Goal: Task Accomplishment & Management: Manage account settings

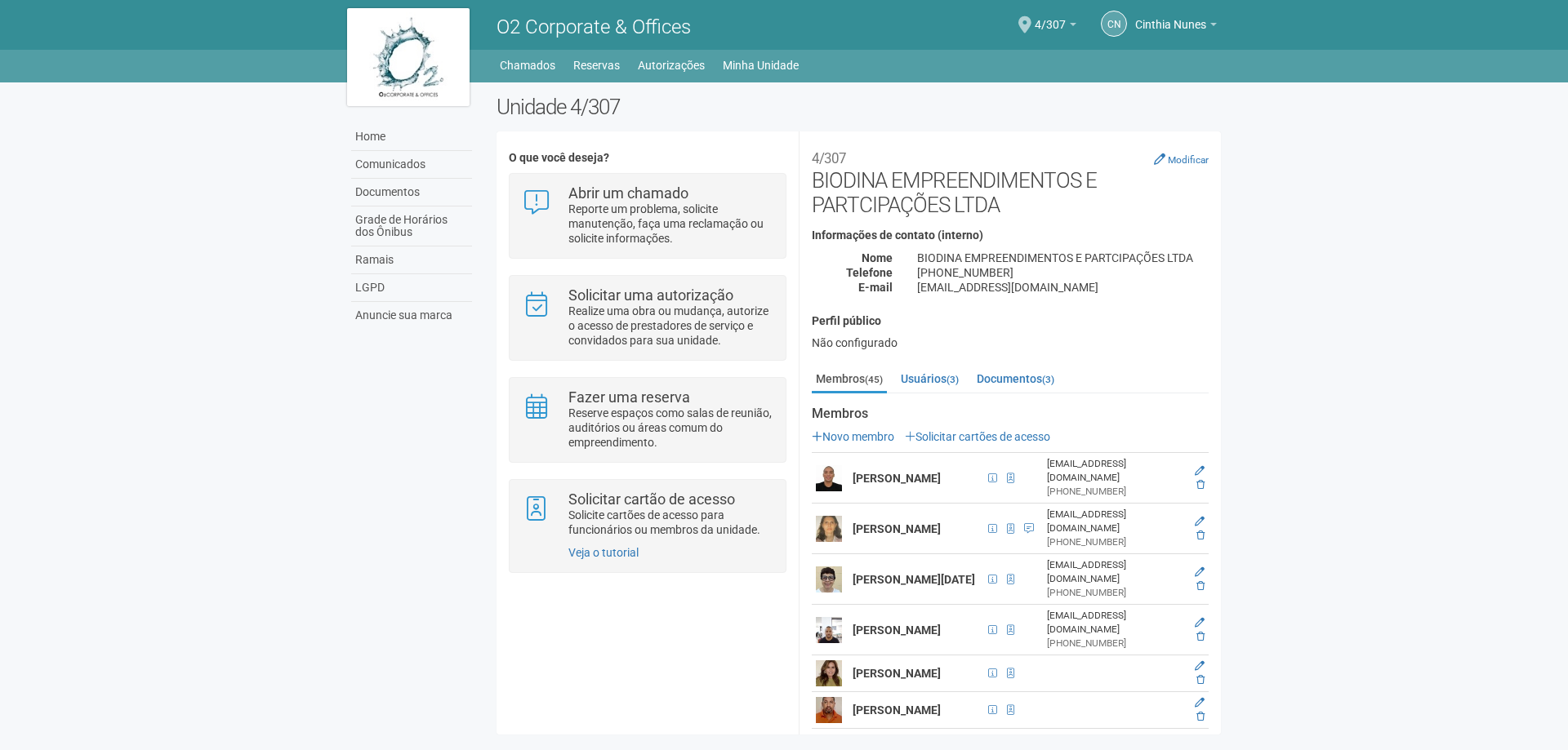
click at [1053, 485] on div "[PHONE_NUMBER]" at bounding box center [1113, 492] width 132 height 14
click at [867, 377] on small "(45)" at bounding box center [874, 380] width 18 height 12
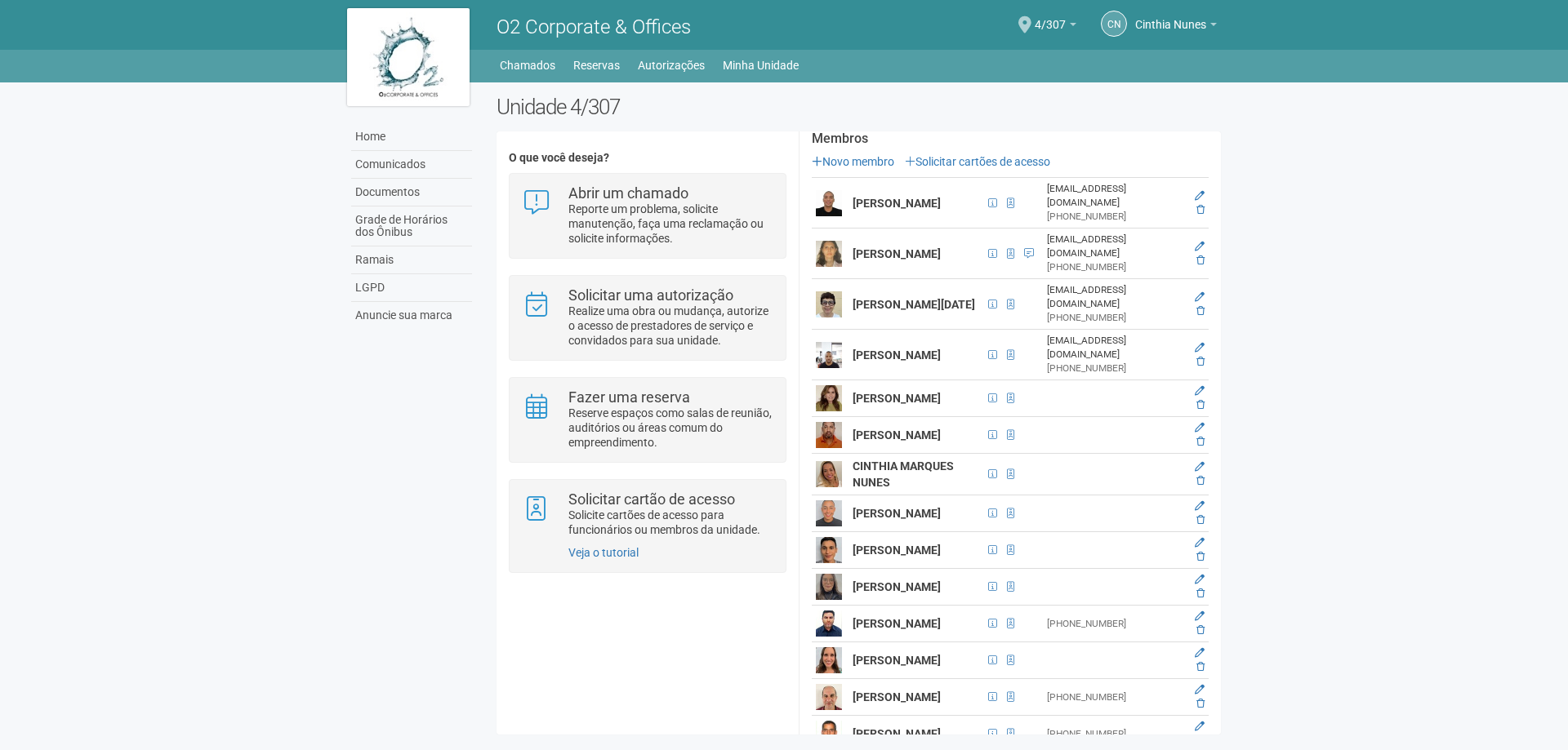
click at [901, 196] on strong "Samuel de Vale Maia" at bounding box center [897, 203] width 88 height 13
click at [826, 200] on img at bounding box center [829, 203] width 26 height 26
click at [1007, 201] on span at bounding box center [1010, 203] width 7 height 10
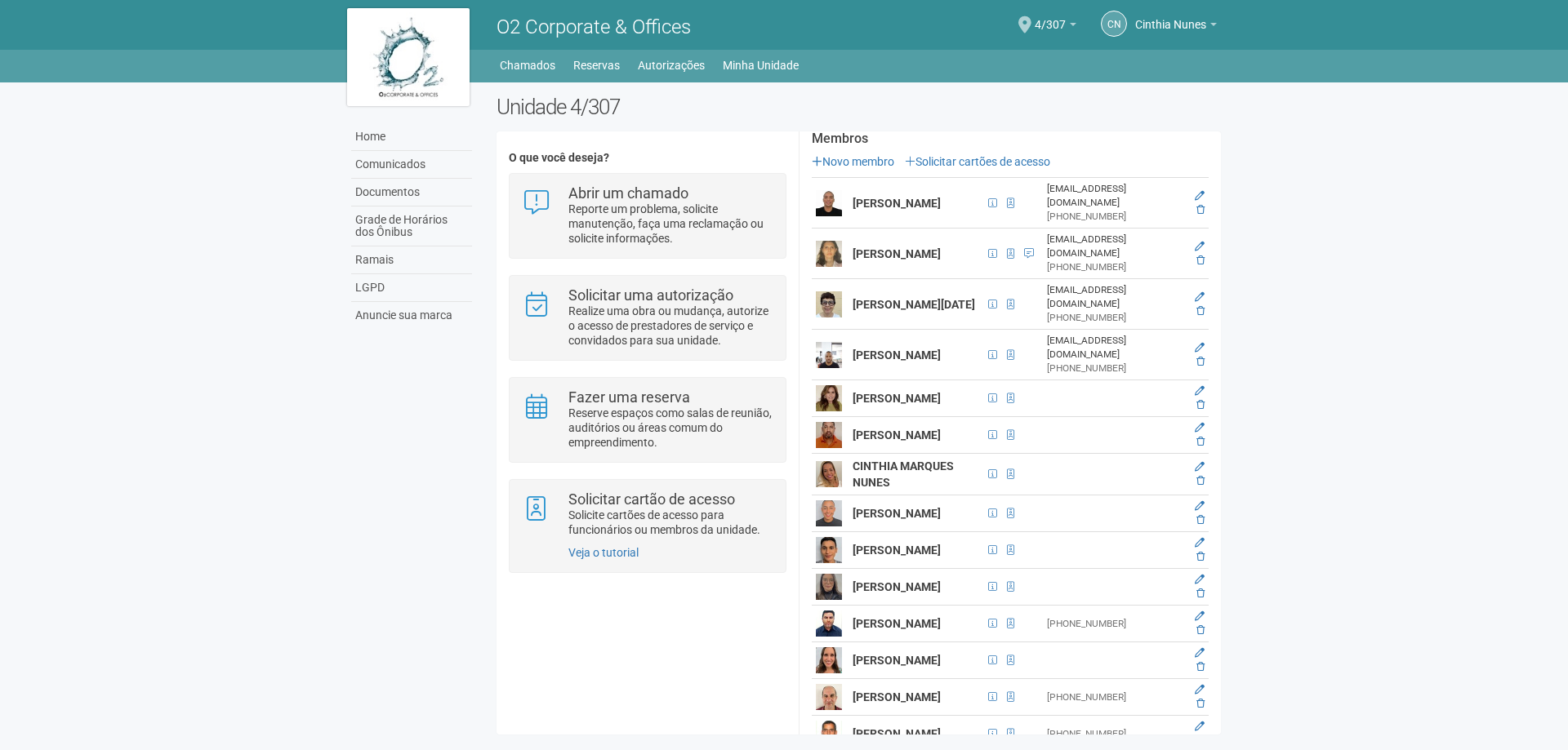
click at [1192, 187] on td at bounding box center [1196, 203] width 25 height 51
click at [1195, 191] on icon at bounding box center [1200, 196] width 10 height 10
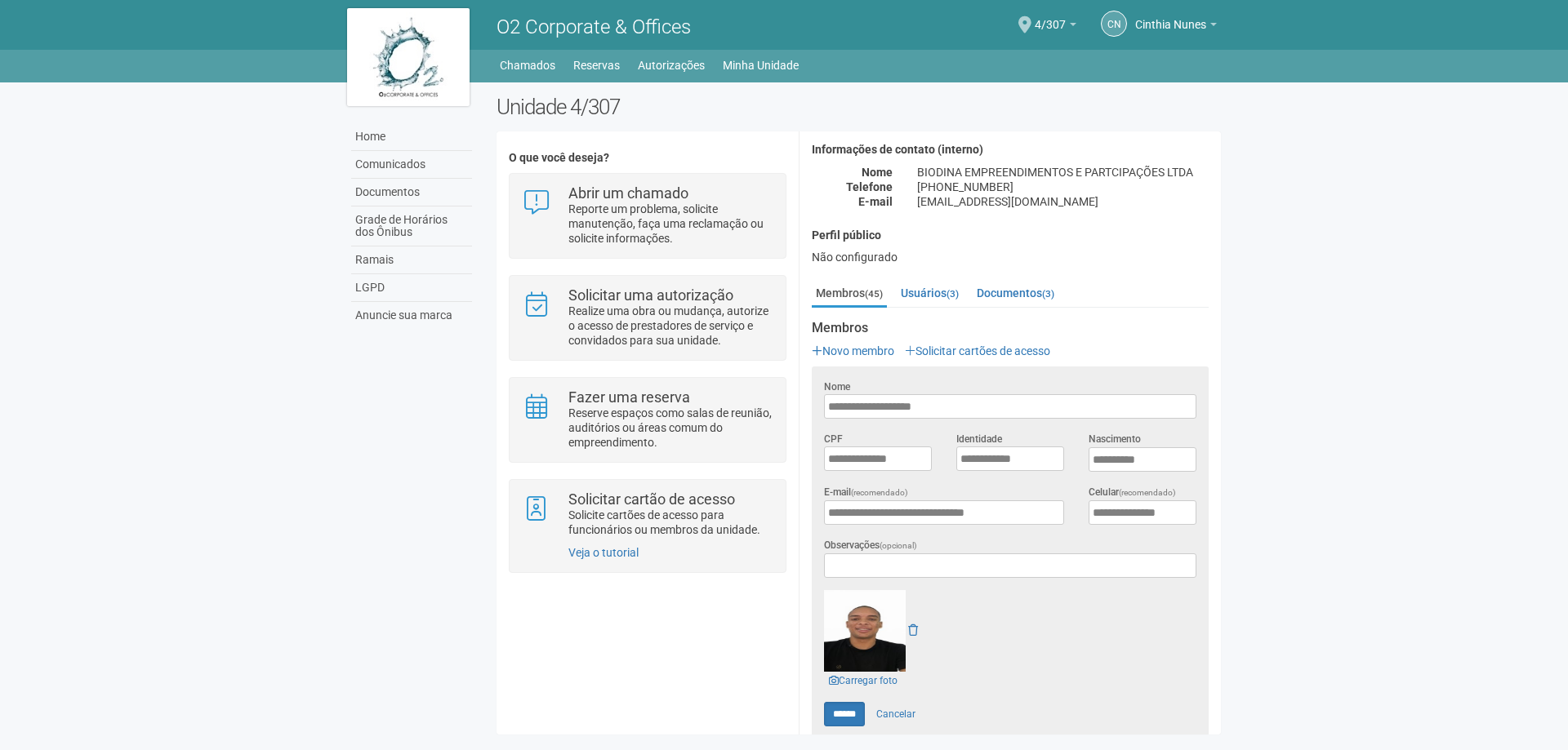
scroll to position [0, 0]
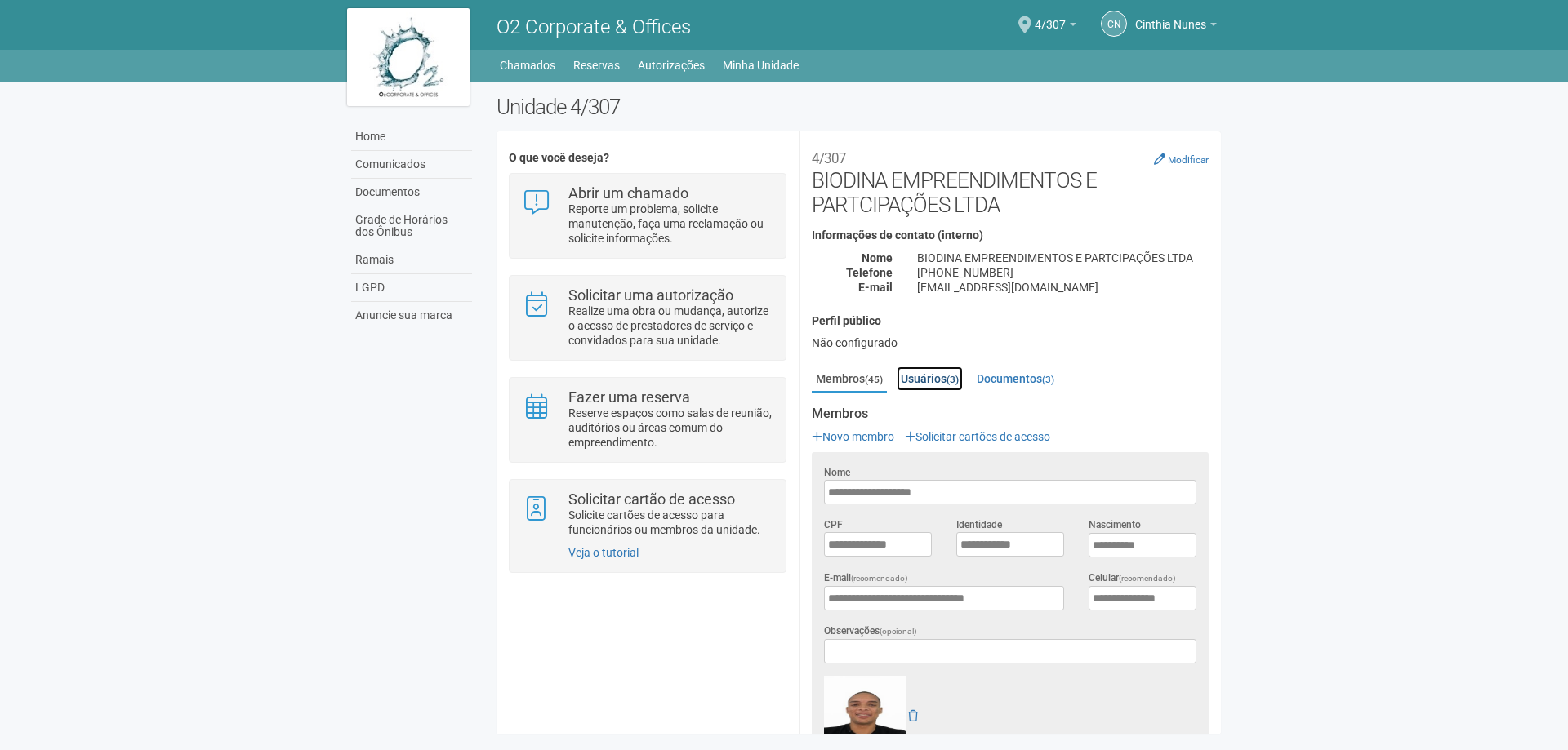
click at [934, 375] on link "Usuários (3)" at bounding box center [929, 378] width 66 height 24
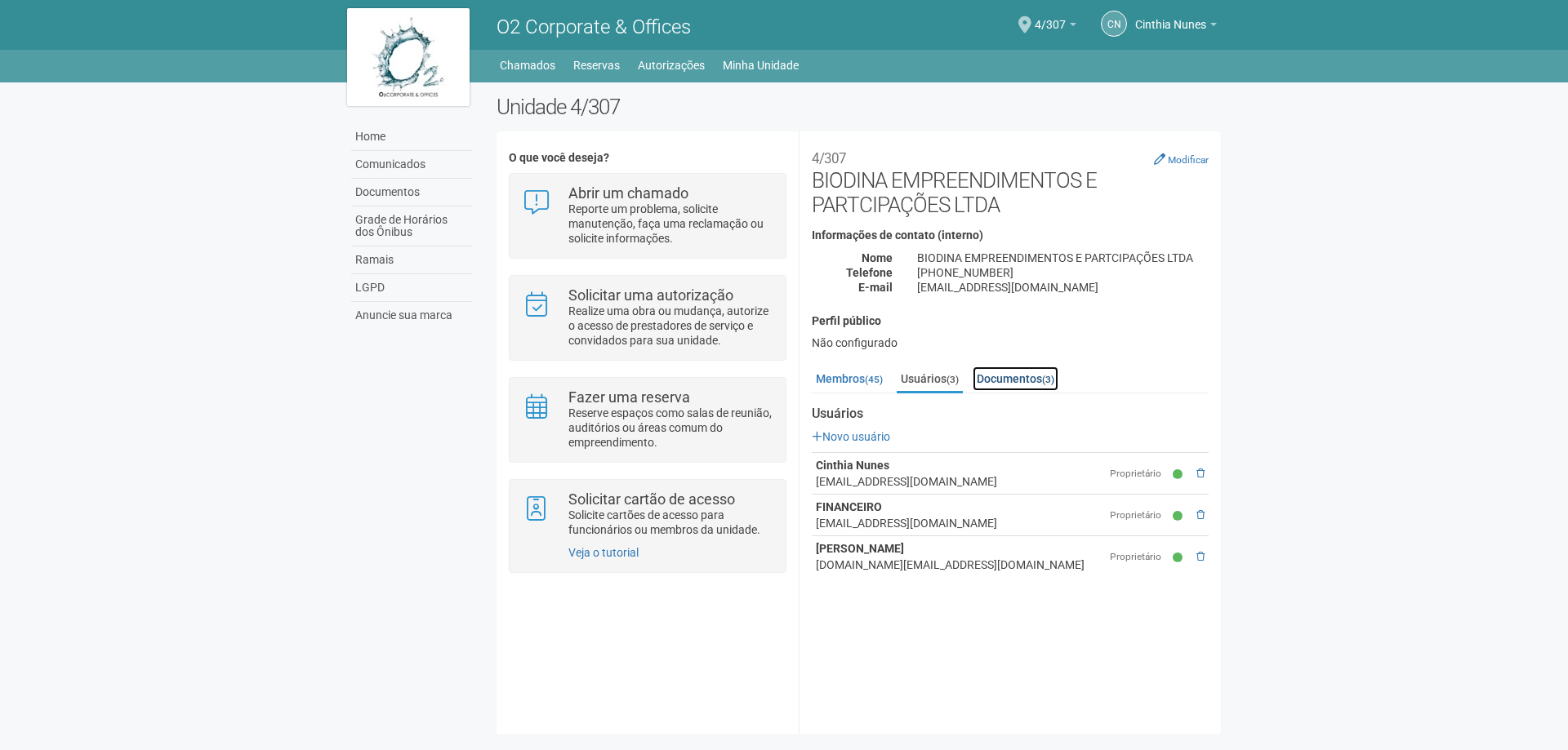
click at [998, 382] on link "Documentos (3)" at bounding box center [1015, 378] width 86 height 24
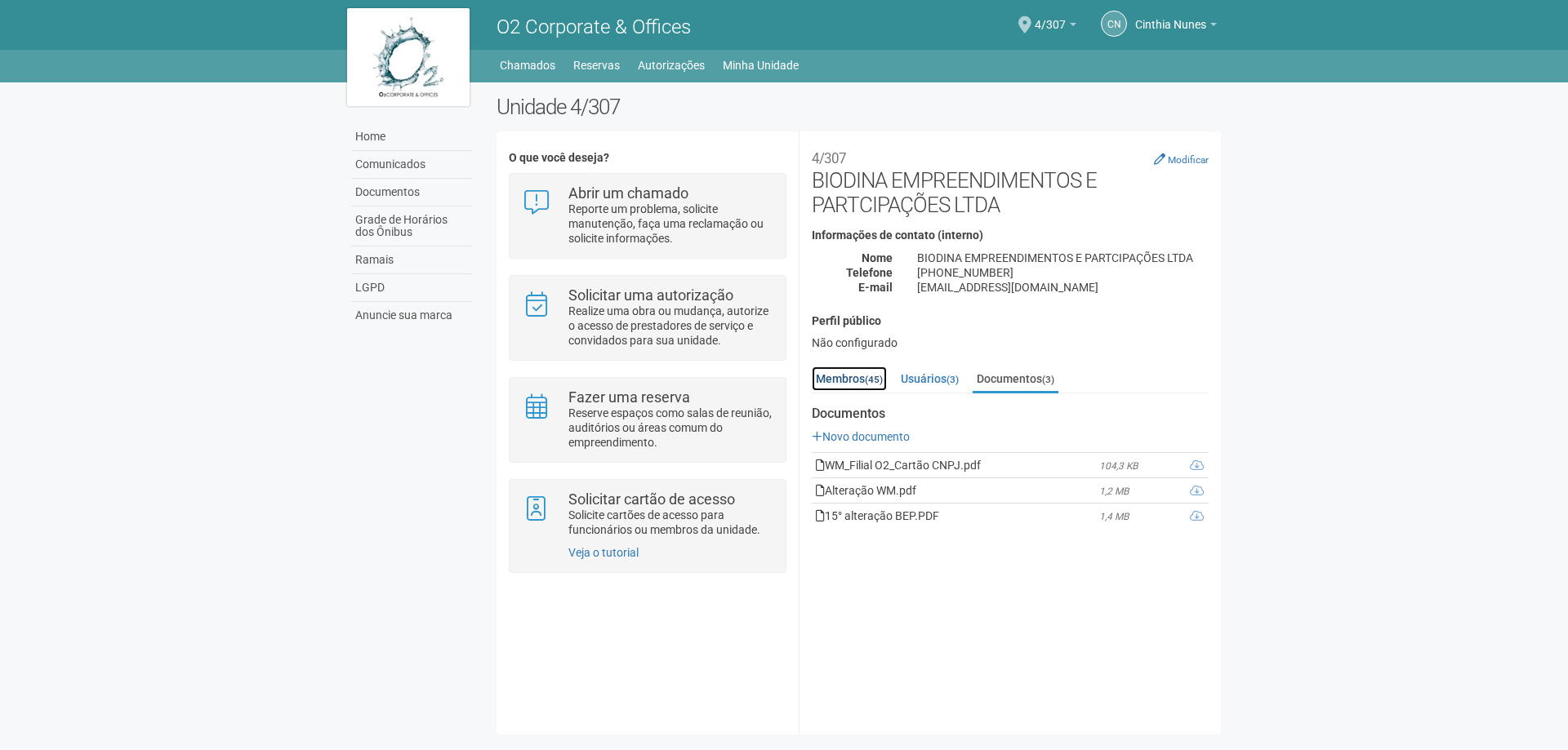
click at [837, 375] on link "Membros (45)" at bounding box center [849, 378] width 75 height 24
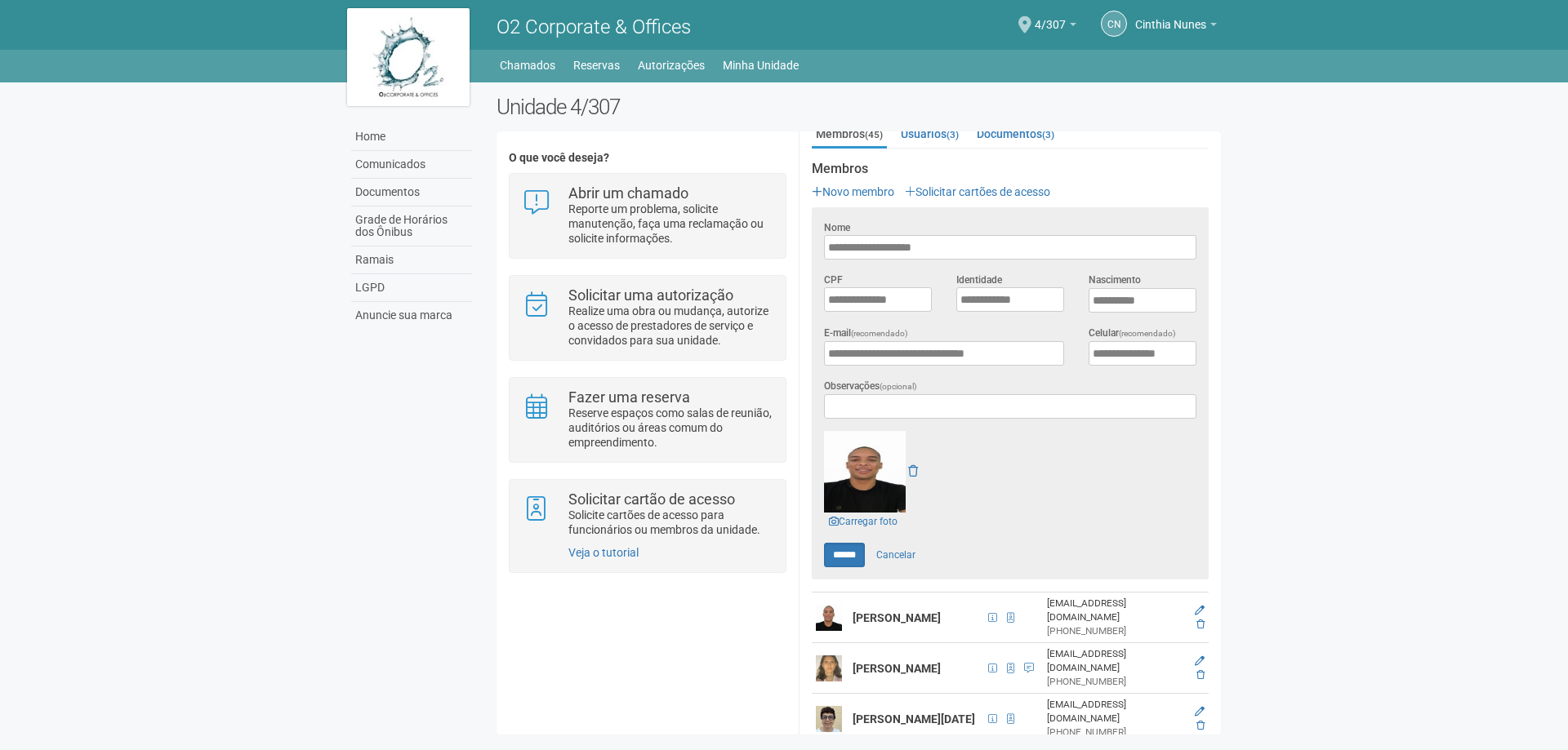
scroll to position [326, 0]
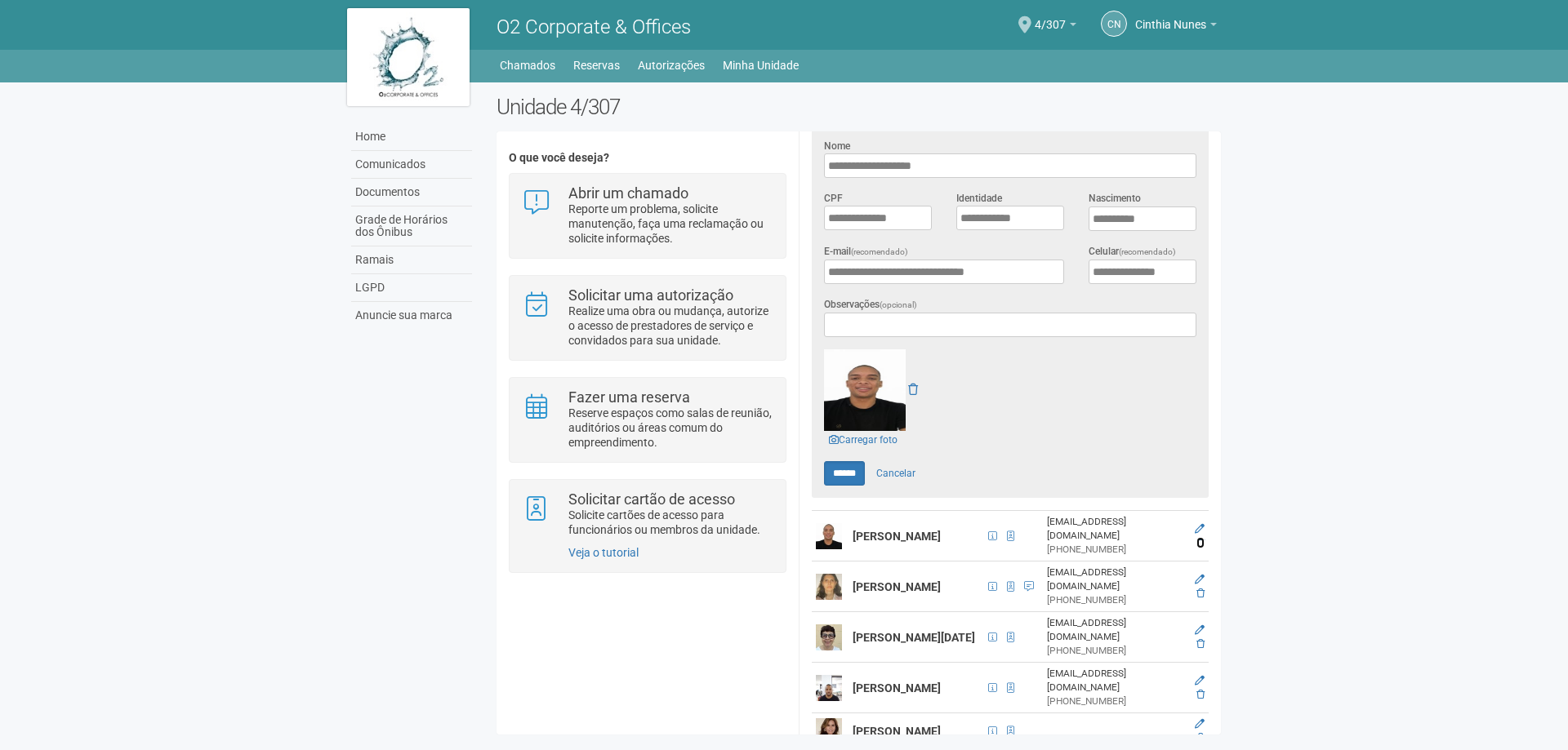
click at [1197, 538] on icon at bounding box center [1201, 543] width 8 height 10
click at [754, 63] on link "Minha Unidade" at bounding box center [760, 65] width 76 height 22
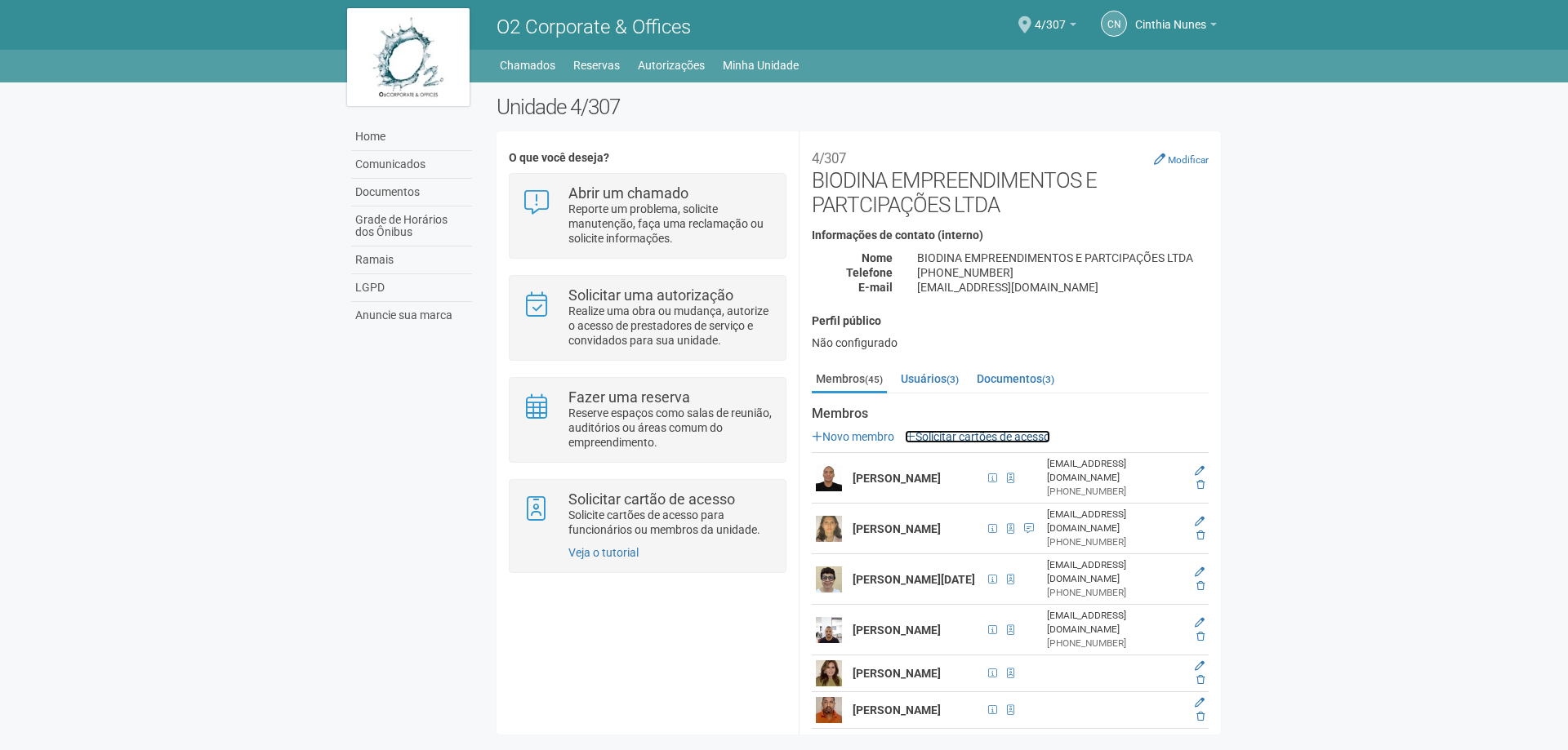
click at [983, 430] on link "Solicitar cartões de acesso" at bounding box center [978, 437] width 146 height 13
click at [1197, 480] on icon at bounding box center [1201, 485] width 8 height 10
click at [1197, 480] on icon at bounding box center [1201, 485] width 8 height 10
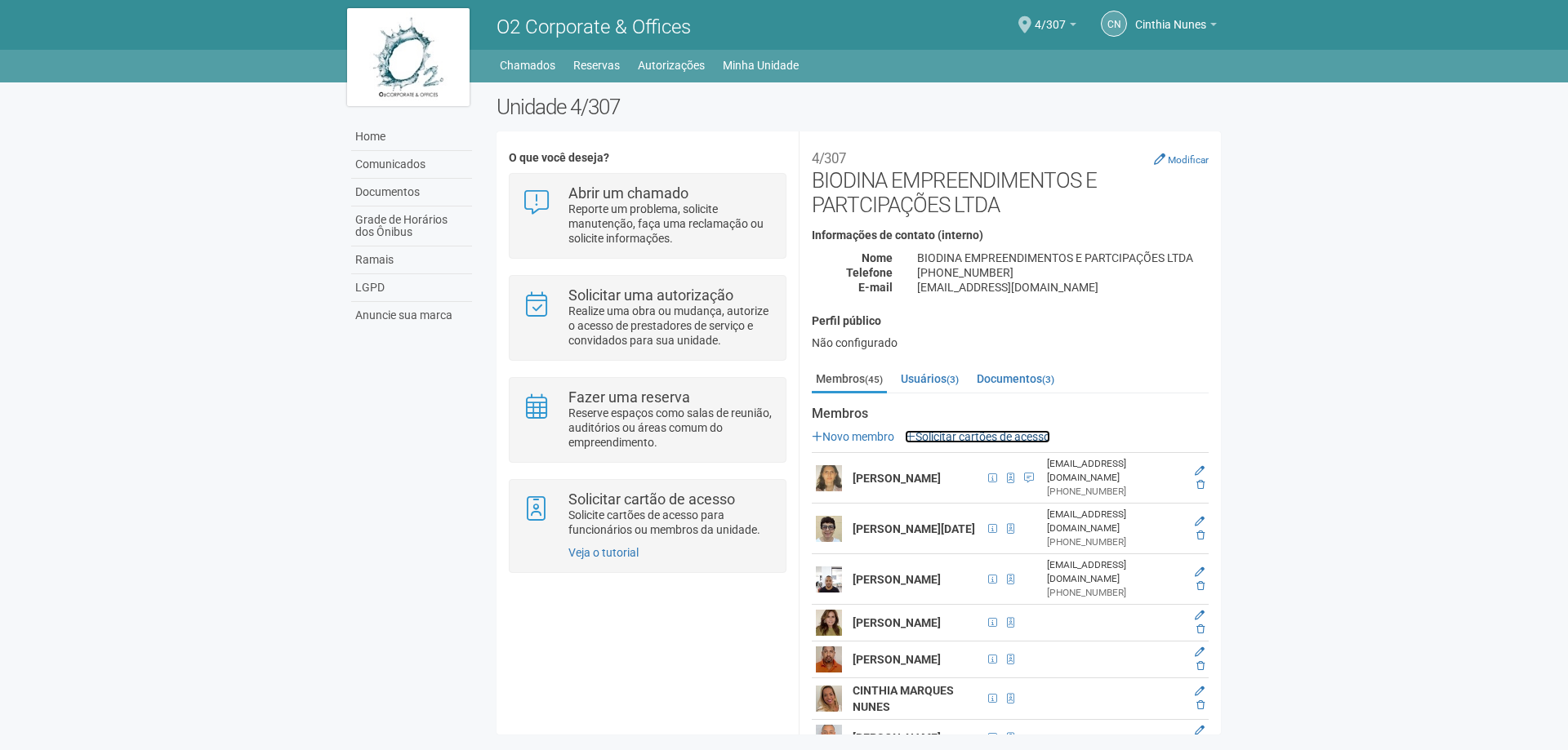
click at [963, 435] on link "Solicitar cartões de acesso" at bounding box center [978, 437] width 146 height 13
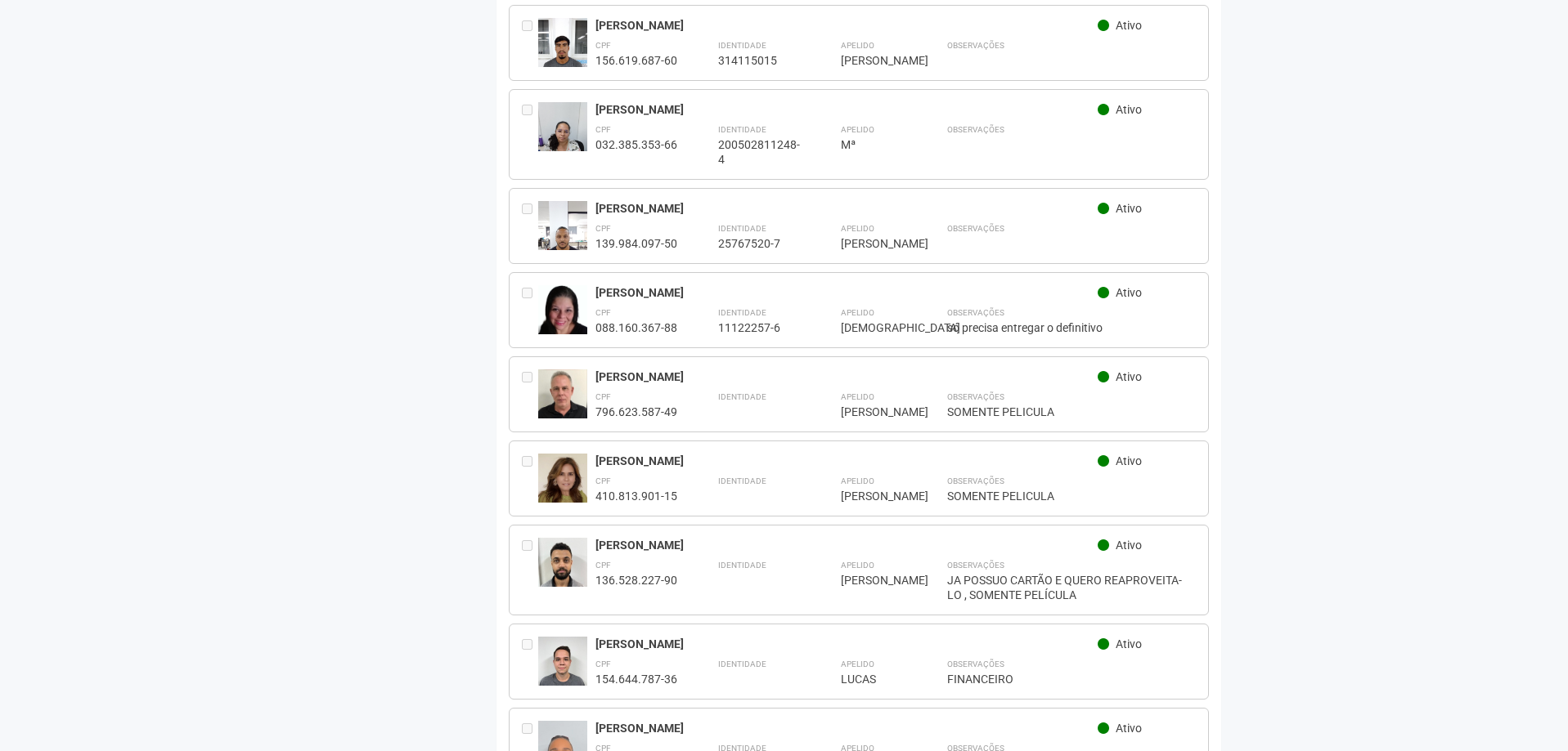
scroll to position [763, 0]
